Goal: Task Accomplishment & Management: Manage account settings

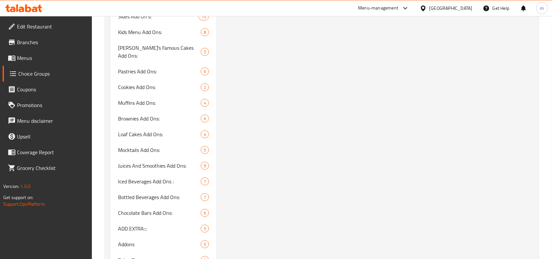
scroll to position [1992, 0]
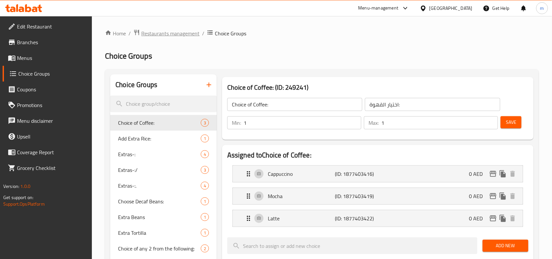
click at [174, 36] on span "Restaurants management" at bounding box center [170, 33] width 58 height 8
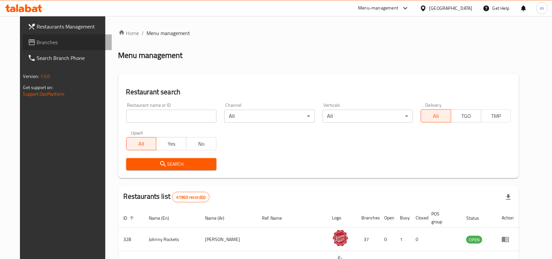
click at [40, 43] on span "Branches" at bounding box center [72, 42] width 70 height 8
